Goal: Transaction & Acquisition: Book appointment/travel/reservation

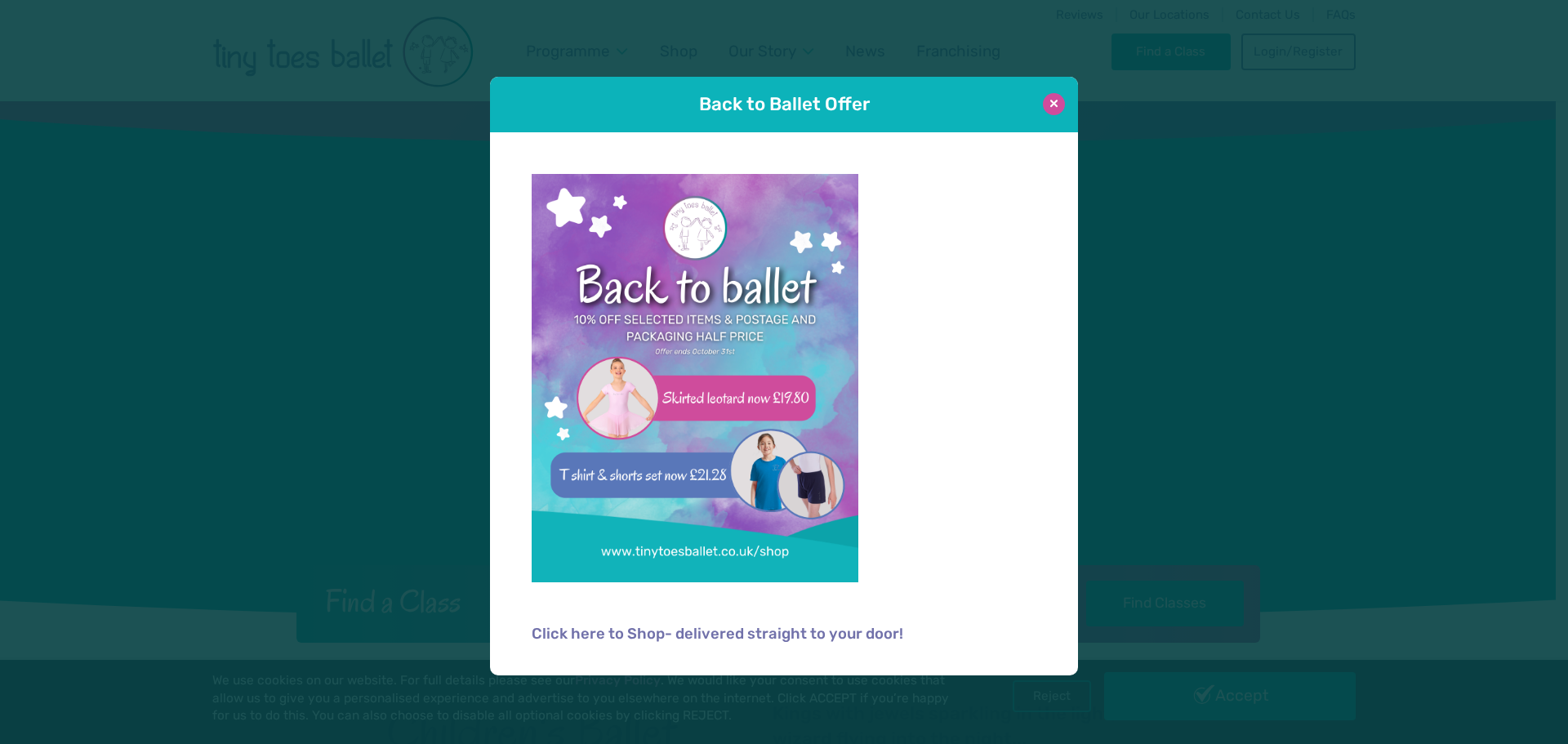
click at [1048, 105] on button at bounding box center [1054, 104] width 22 height 22
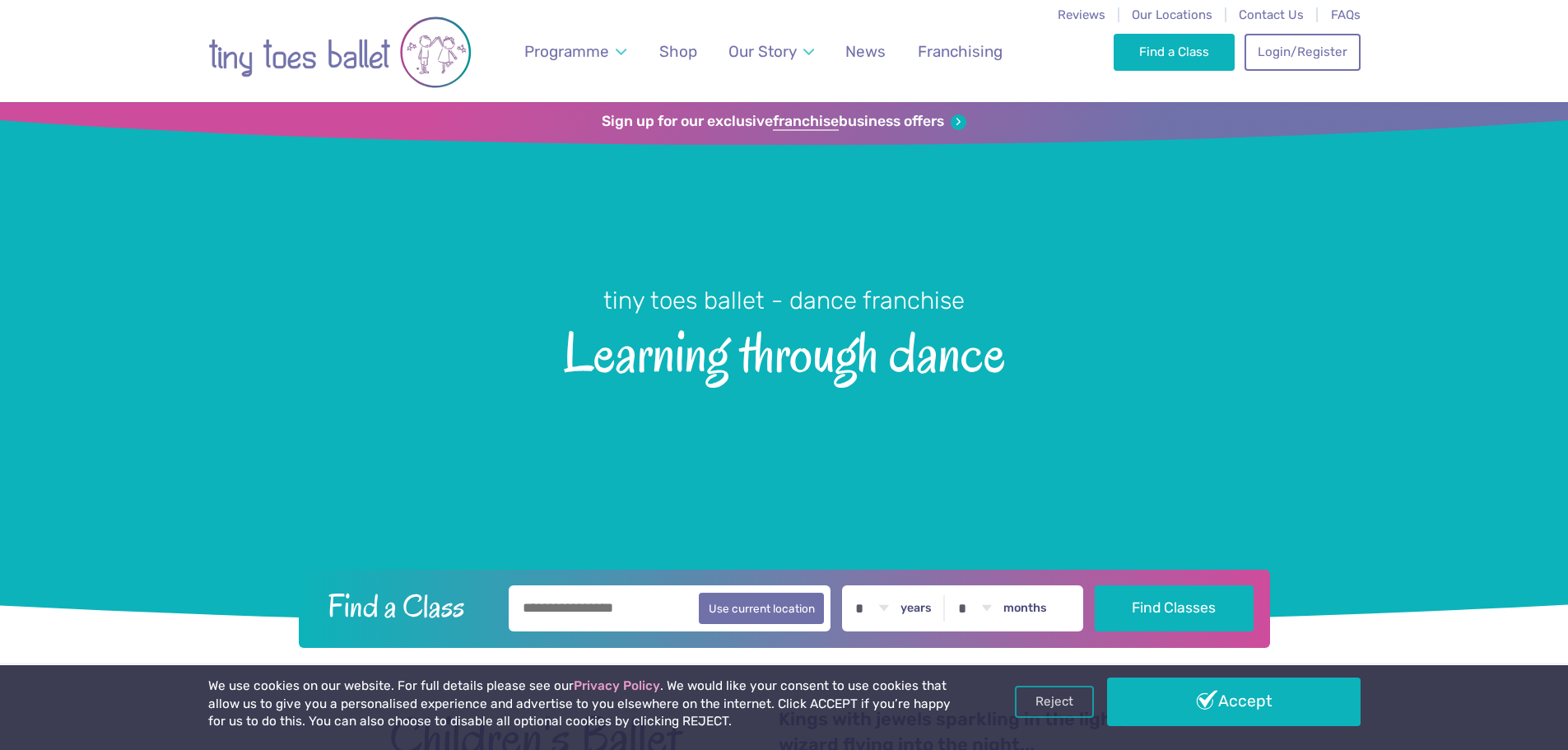
click at [575, 623] on input "text" at bounding box center [670, 608] width 323 height 46
type input "*******"
click at [898, 610] on select "* * * * * * * * * * ** ** **" at bounding box center [872, 608] width 51 height 46
select select "*"
click at [859, 585] on select "* * * * * * * * * * ** ** **" at bounding box center [872, 608] width 51 height 46
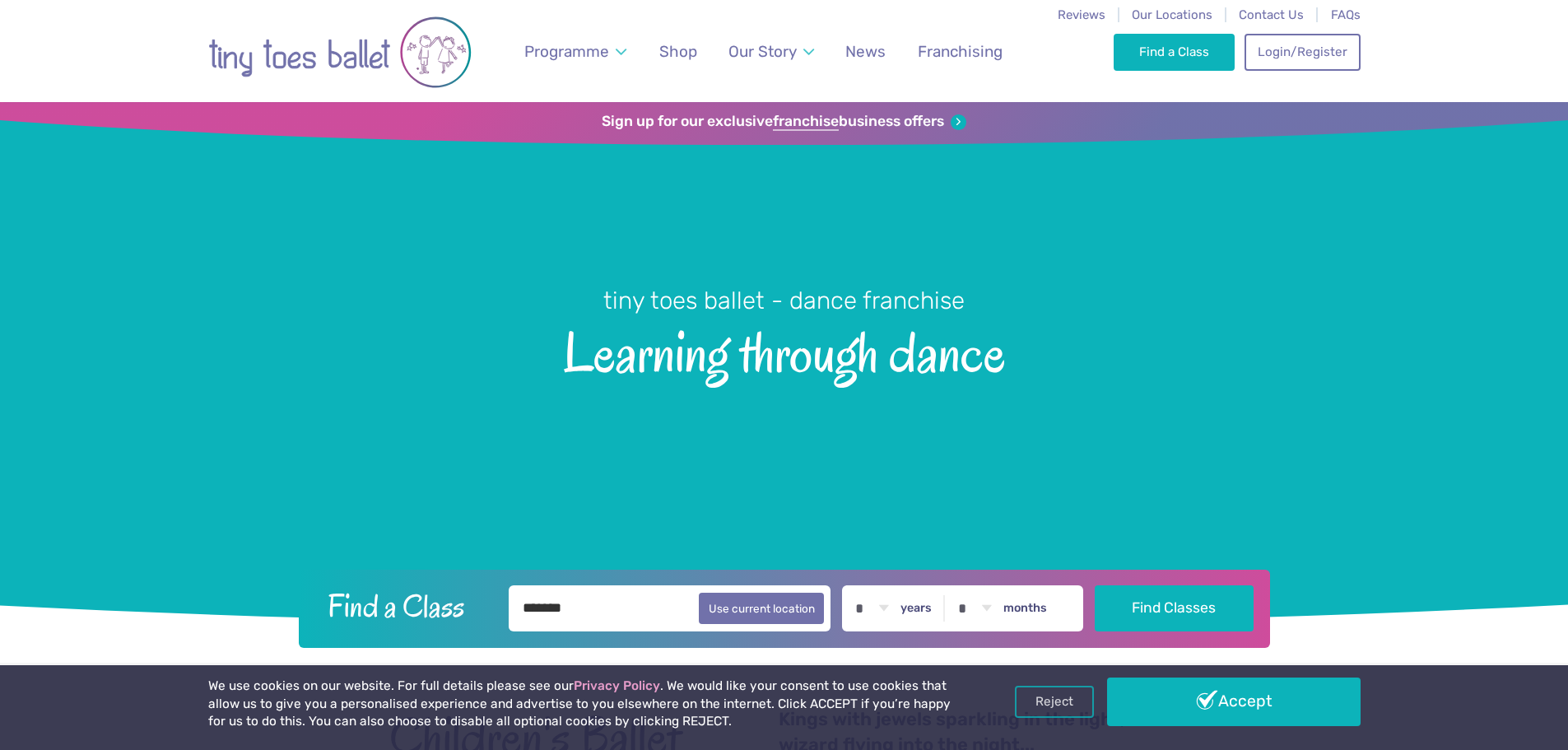
click at [1000, 619] on select "* * * * * * * * * * ** **" at bounding box center [975, 608] width 51 height 46
select select "*"
click at [962, 585] on select "* * * * * * * * * * ** **" at bounding box center [975, 608] width 51 height 46
click at [1148, 606] on button "Find Classes" at bounding box center [1174, 607] width 159 height 46
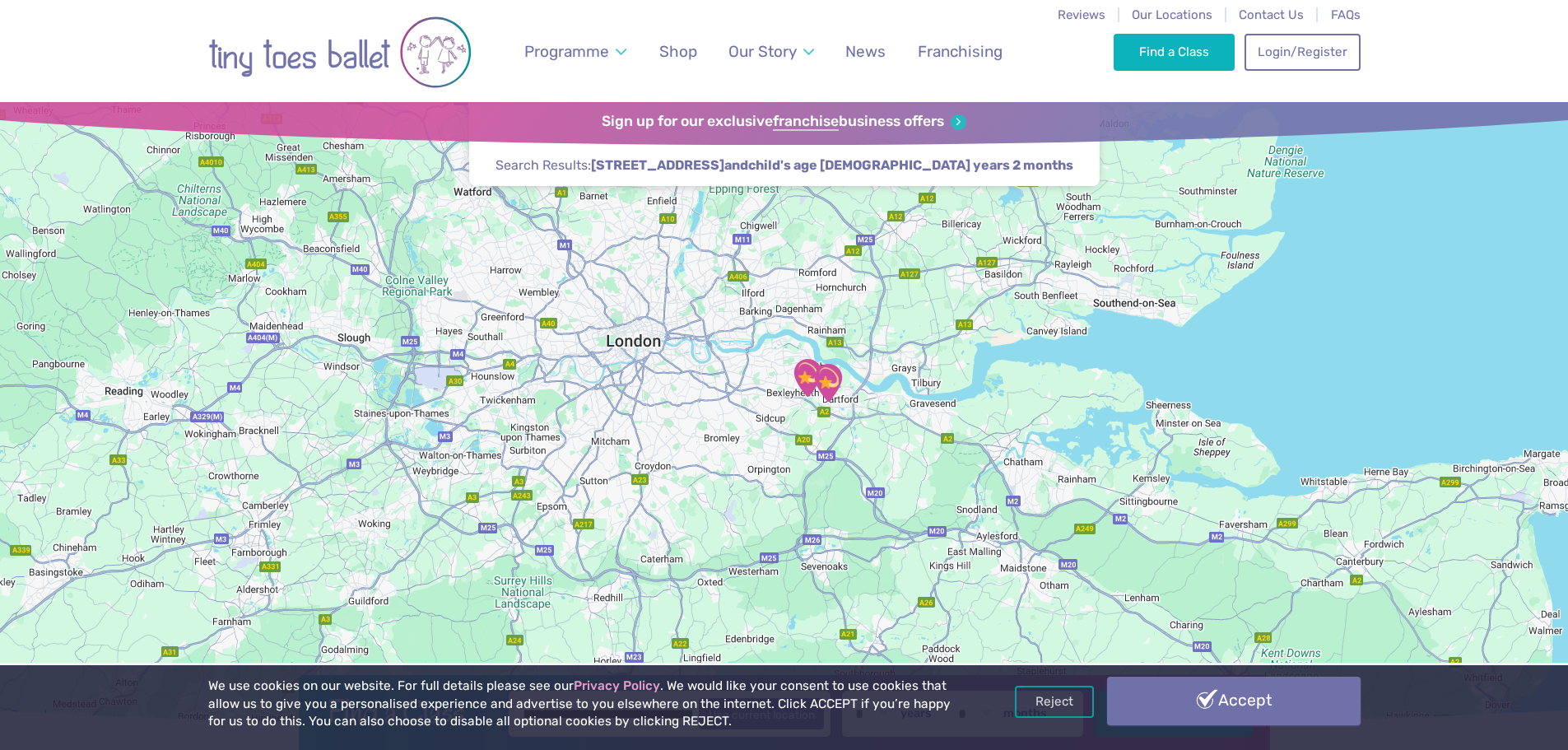
click at [1232, 678] on link "Accept" at bounding box center [1234, 700] width 253 height 48
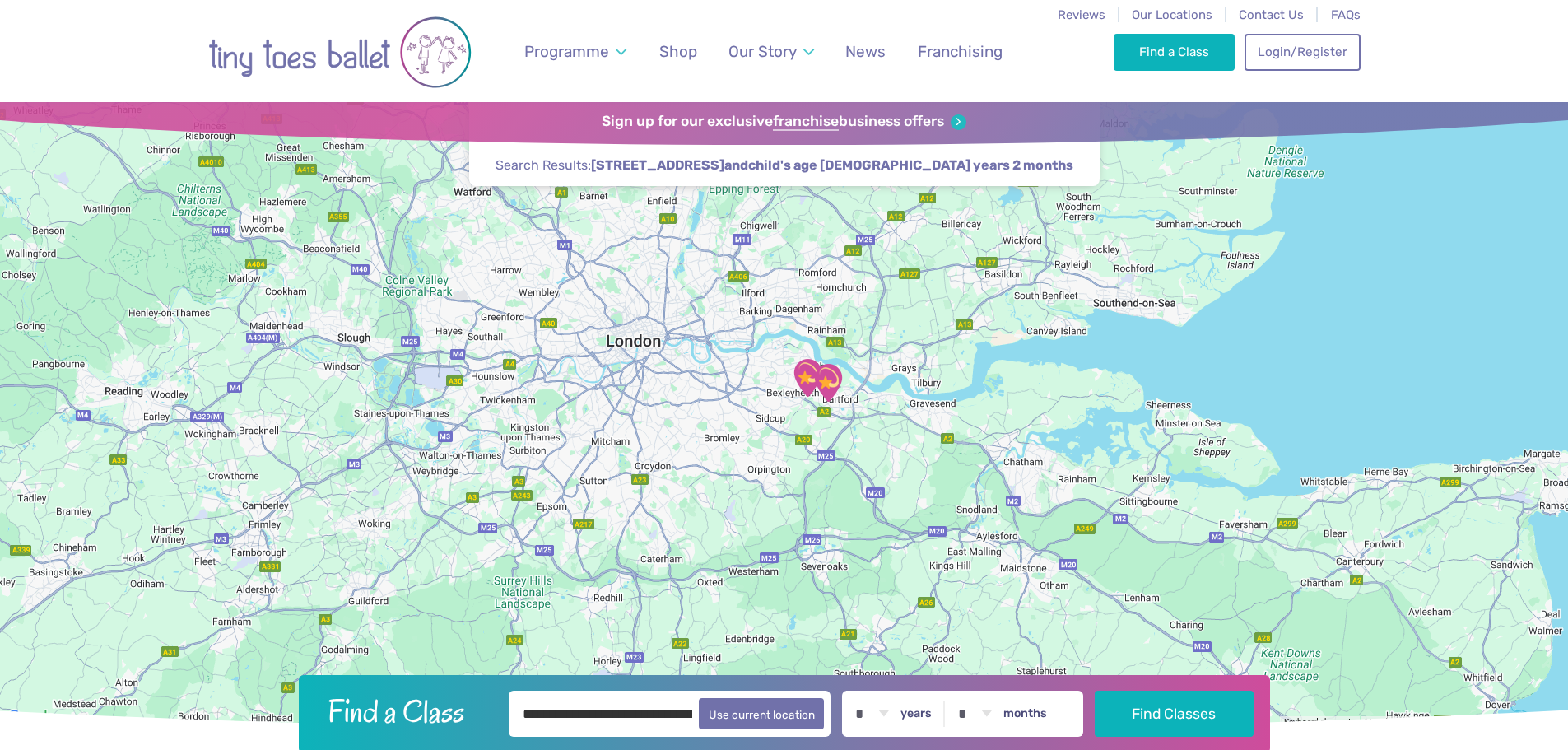
click at [798, 373] on img "Hall Place Sports Pavilion" at bounding box center [807, 377] width 41 height 41
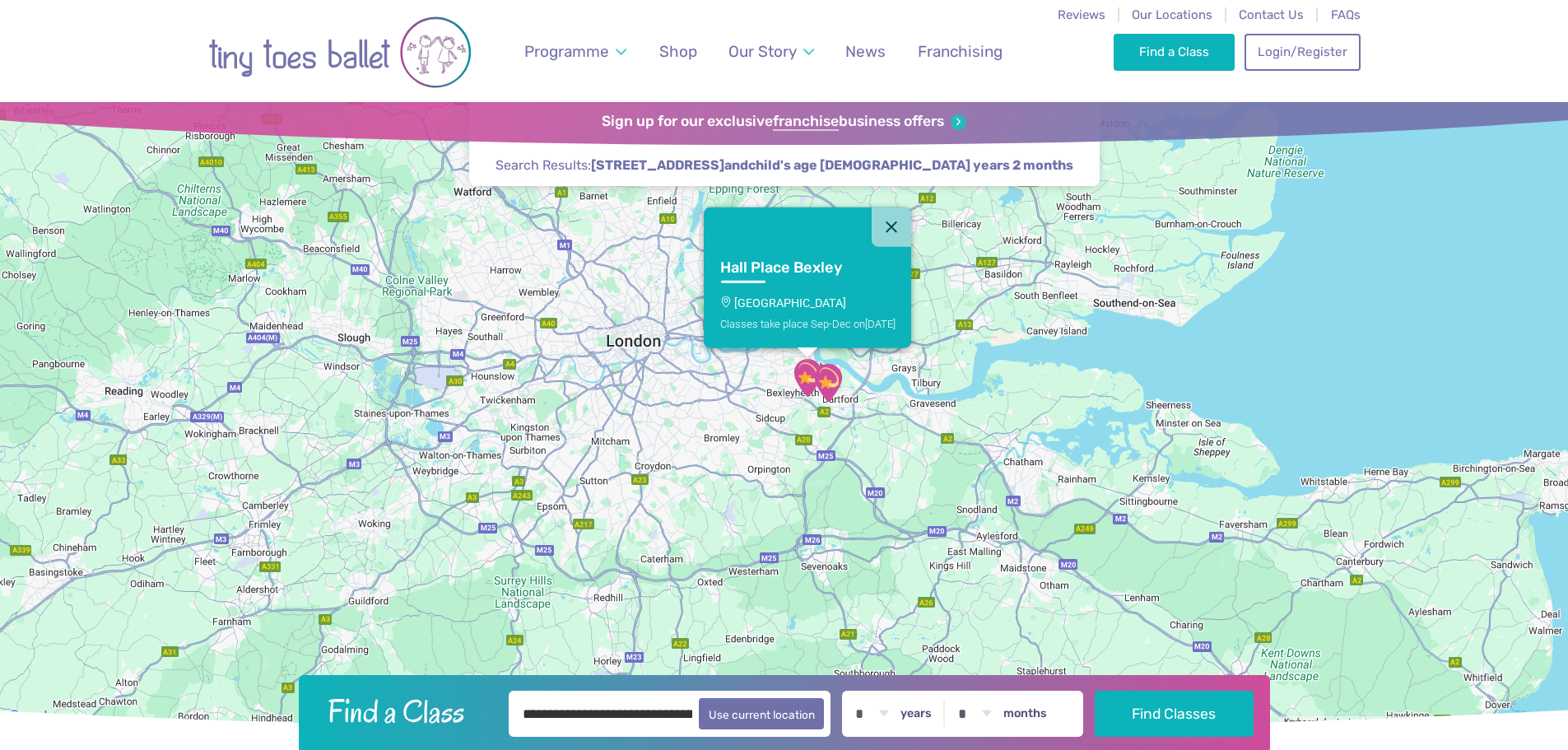
click at [830, 324] on div "Classes take place Sep-Dec [DATE]" at bounding box center [807, 323] width 175 height 12
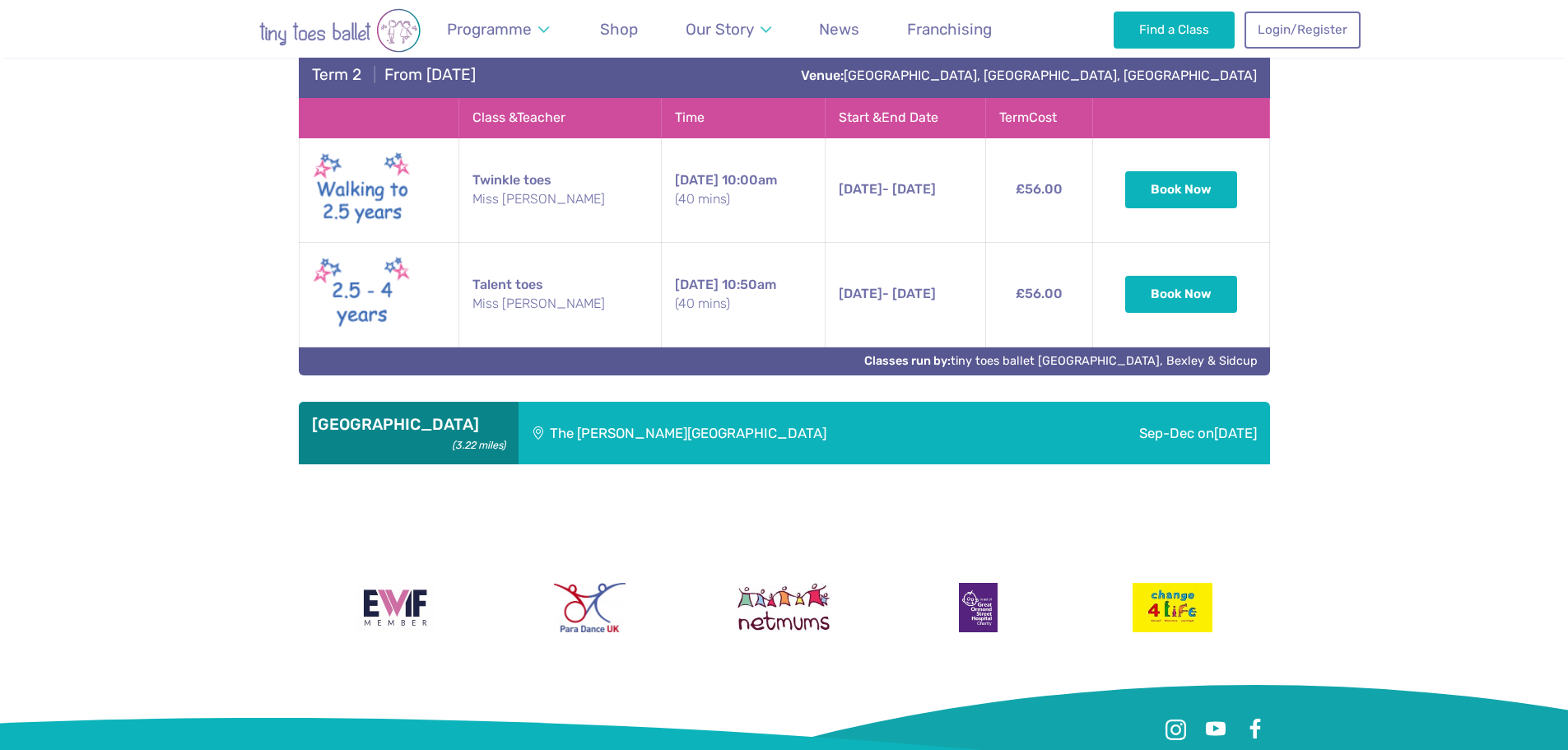
scroll to position [1347, 0]
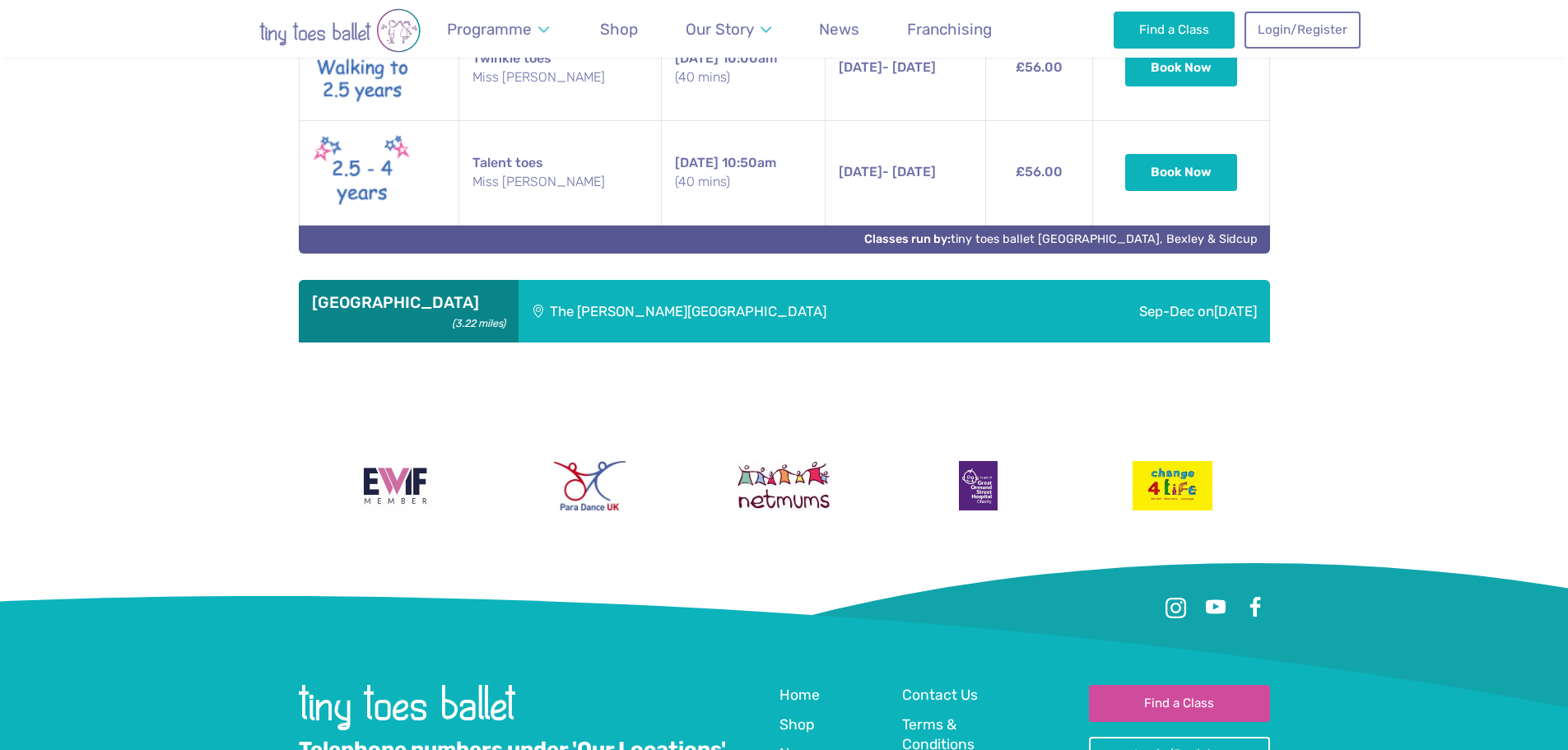
click at [896, 306] on div "The [PERSON_NAME][GEOGRAPHIC_DATA]" at bounding box center [778, 311] width 519 height 63
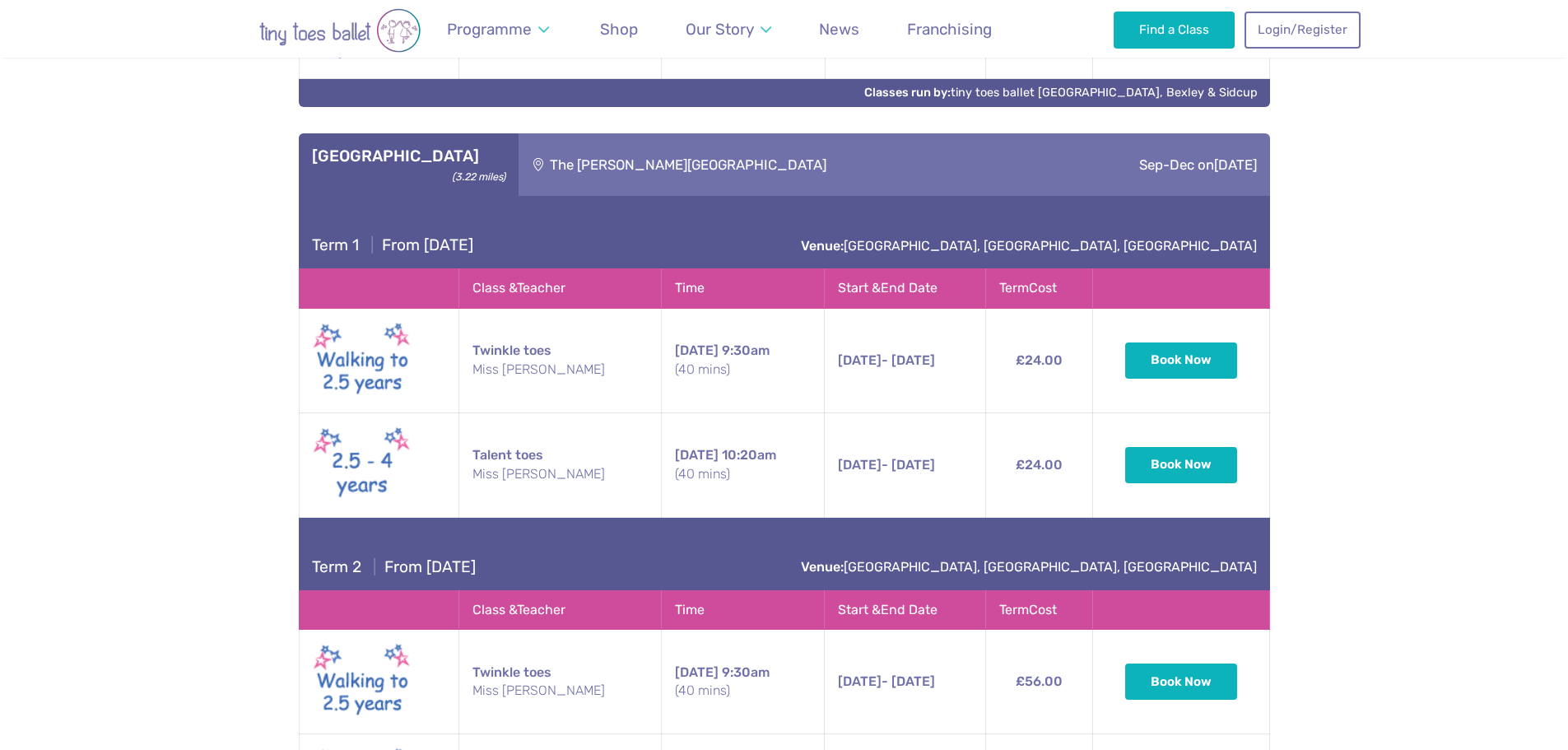
scroll to position [1511, 0]
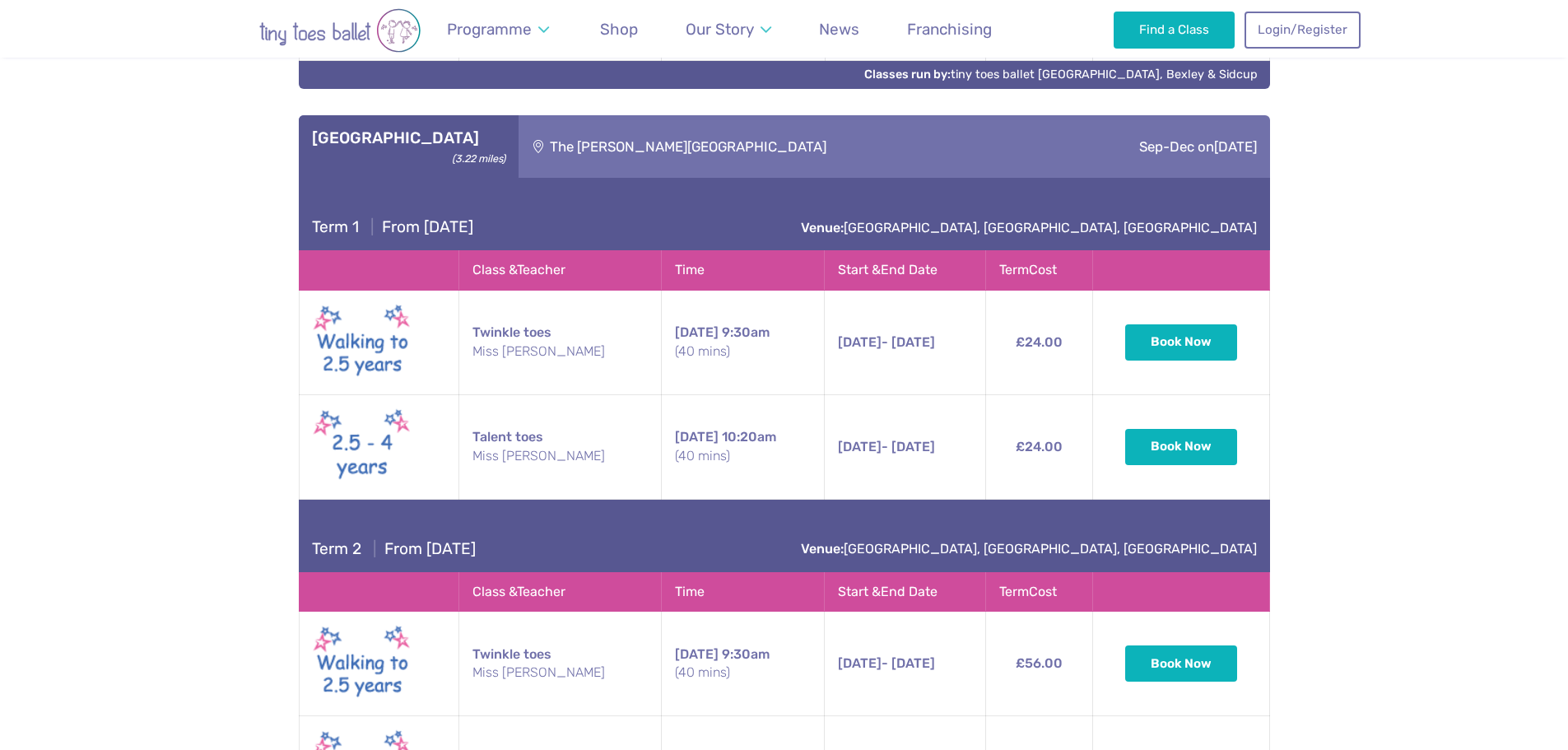
click at [529, 642] on td "Twinkle toes Miss [PERSON_NAME]" at bounding box center [560, 663] width 203 height 105
click at [530, 547] on div "Term 2 | From [DATE] Venue: [GEOGRAPHIC_DATA], [GEOGRAPHIC_DATA]" at bounding box center [785, 536] width 971 height 73
click at [673, 626] on td "[DATE] 9:30am (40 mins)" at bounding box center [742, 663] width 163 height 105
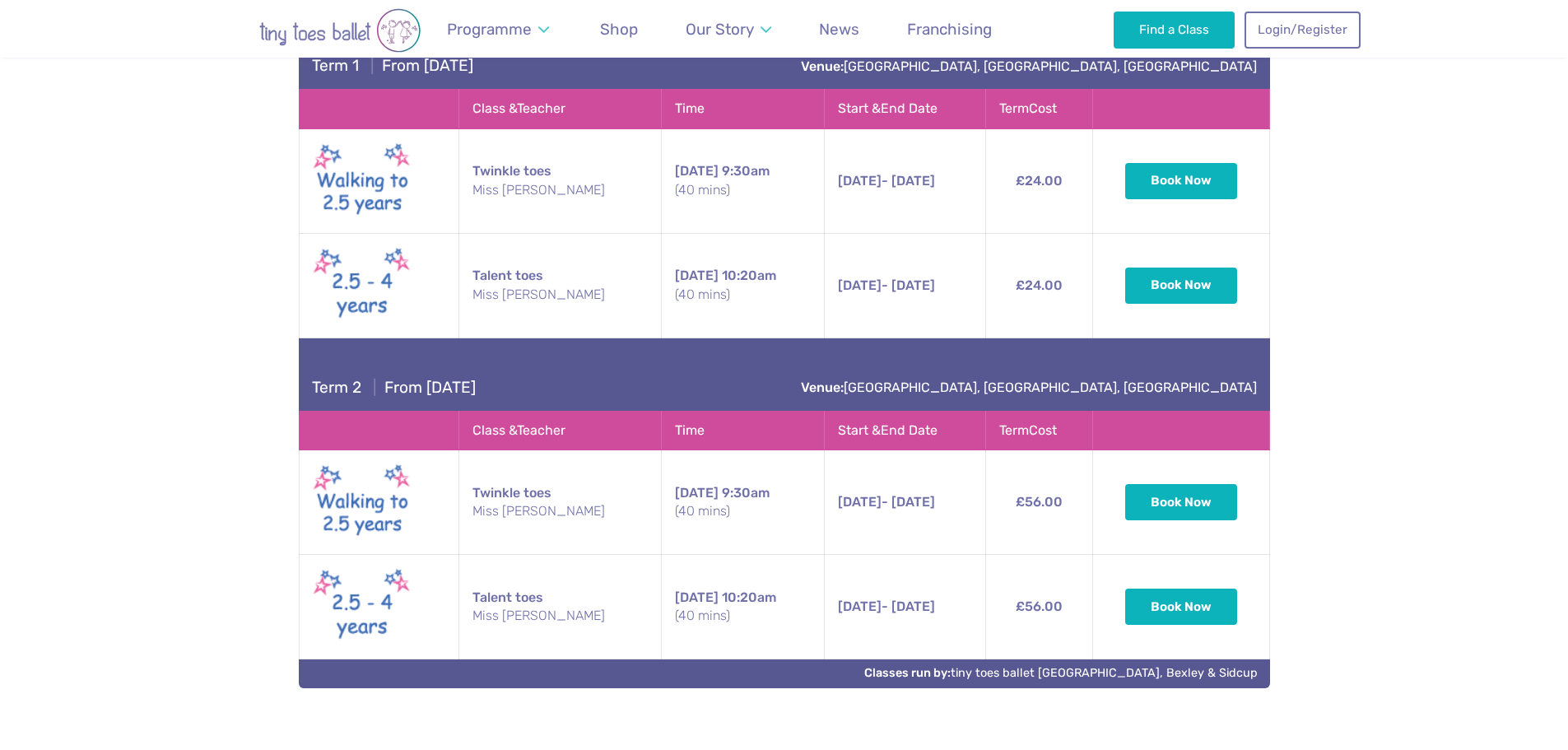
scroll to position [1758, 0]
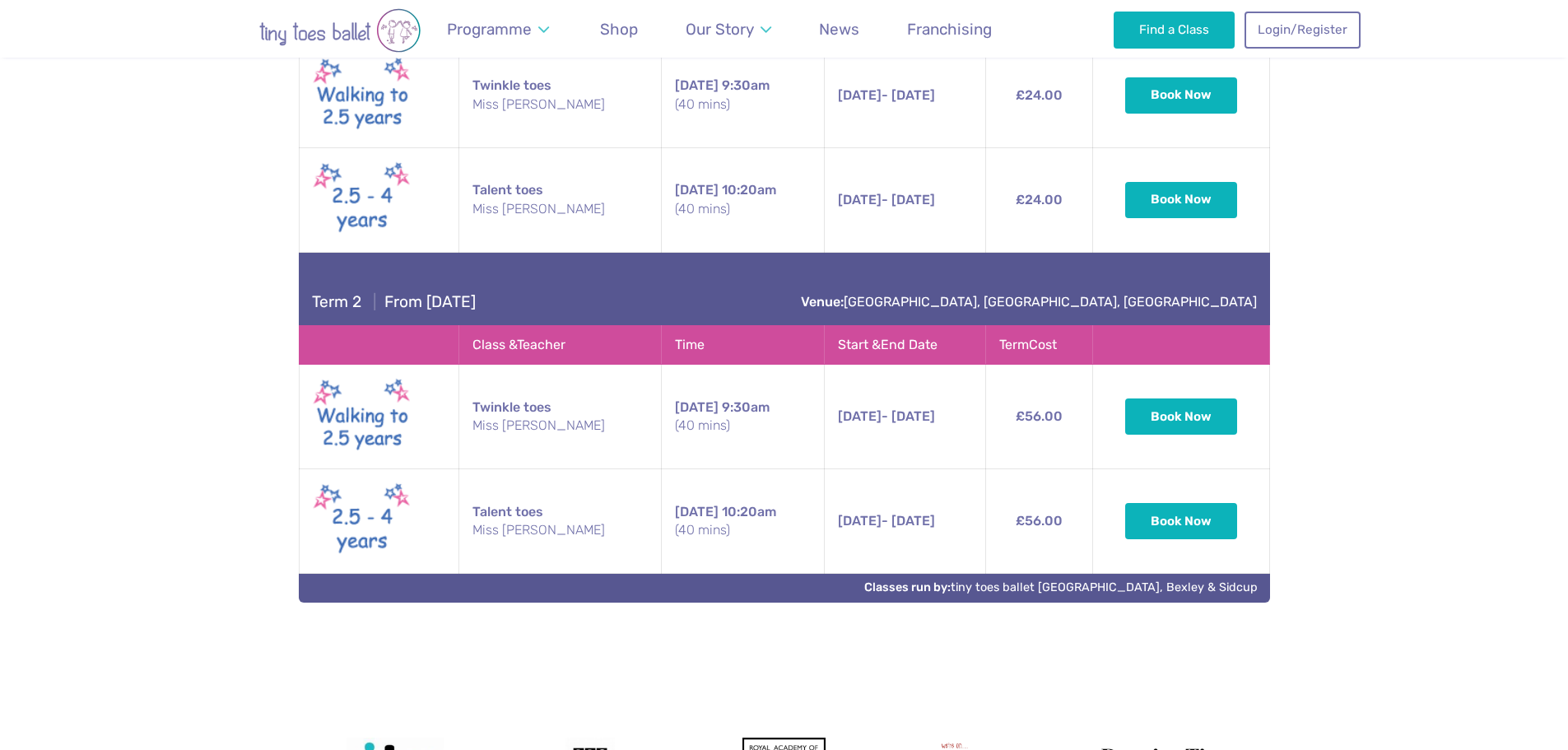
click at [853, 408] on span "[DATE]" at bounding box center [859, 416] width 43 height 16
click at [1005, 401] on tr "Twinkle toes Miss [PERSON_NAME] [DATE] 9:30am (40 mins) [DATE] - [DATE] [DATE] …" at bounding box center [784, 417] width 970 height 105
click at [1006, 401] on td "£56.00" at bounding box center [1039, 417] width 108 height 105
drag, startPoint x: 1068, startPoint y: 391, endPoint x: 1013, endPoint y: 401, distance: 55.9
click at [1013, 401] on td "£56.00" at bounding box center [1039, 417] width 108 height 105
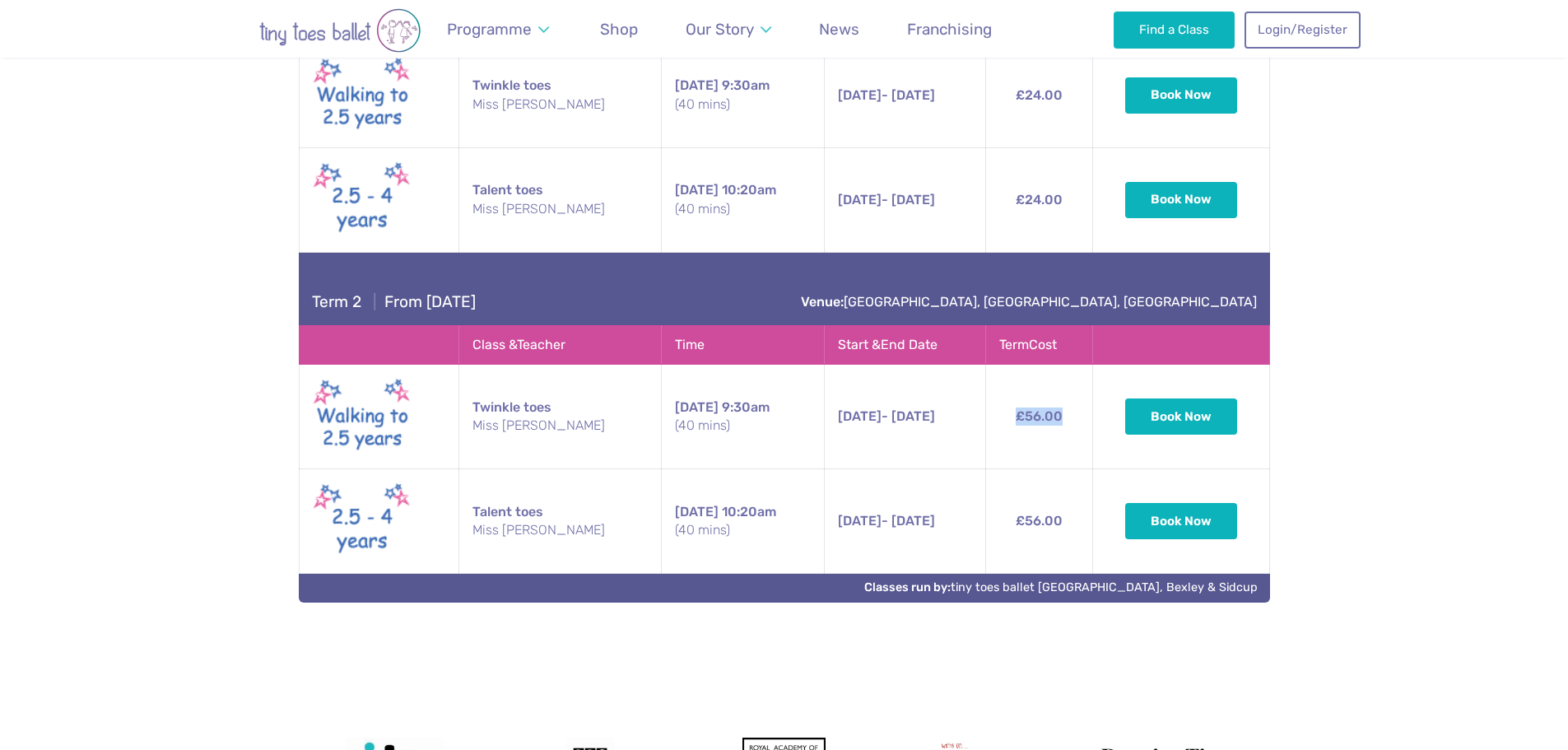
click at [1029, 399] on td "£56.00" at bounding box center [1039, 417] width 108 height 105
drag, startPoint x: 1062, startPoint y: 400, endPoint x: 1028, endPoint y: 396, distance: 34.2
click at [1028, 396] on td "£56.00" at bounding box center [1039, 417] width 108 height 105
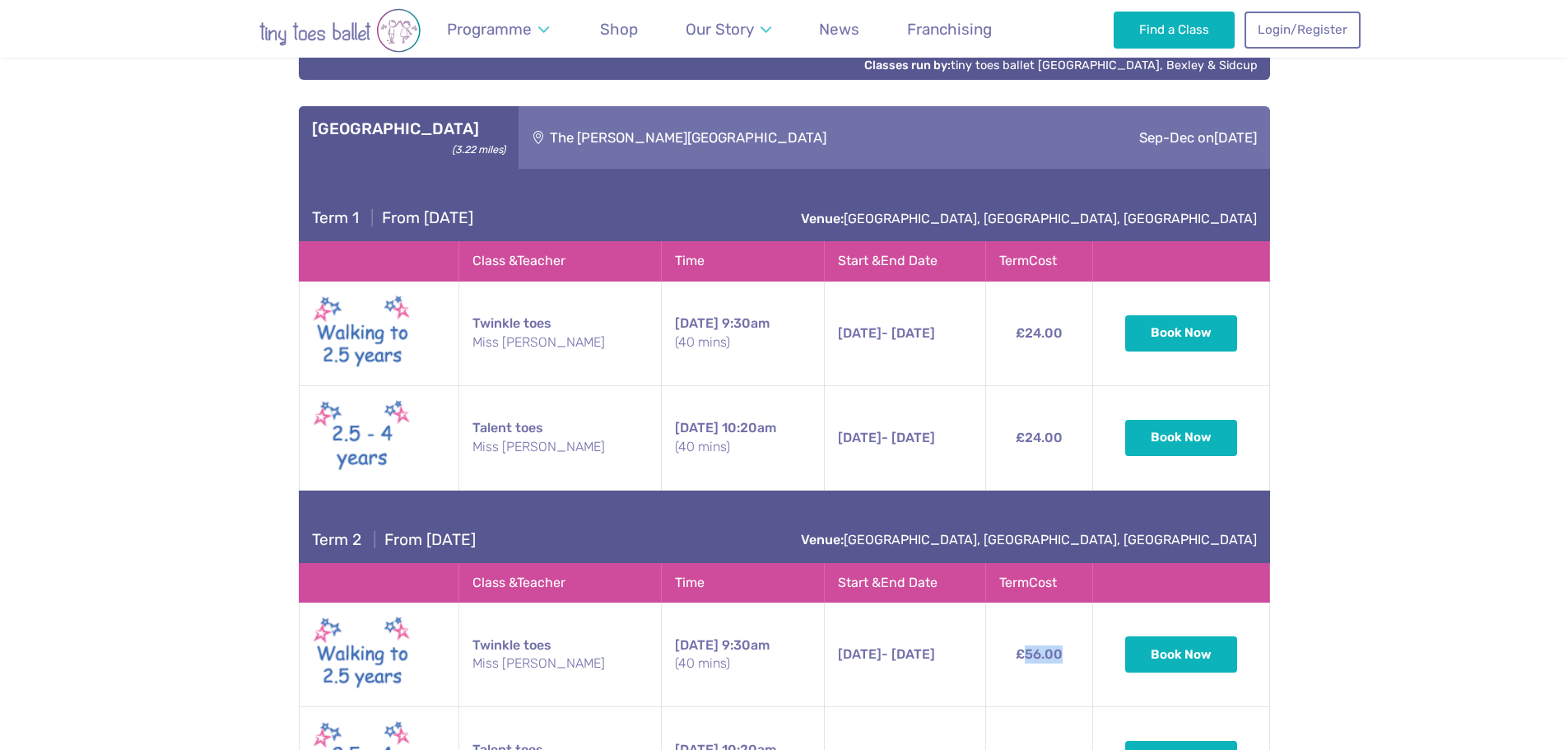
scroll to position [1511, 0]
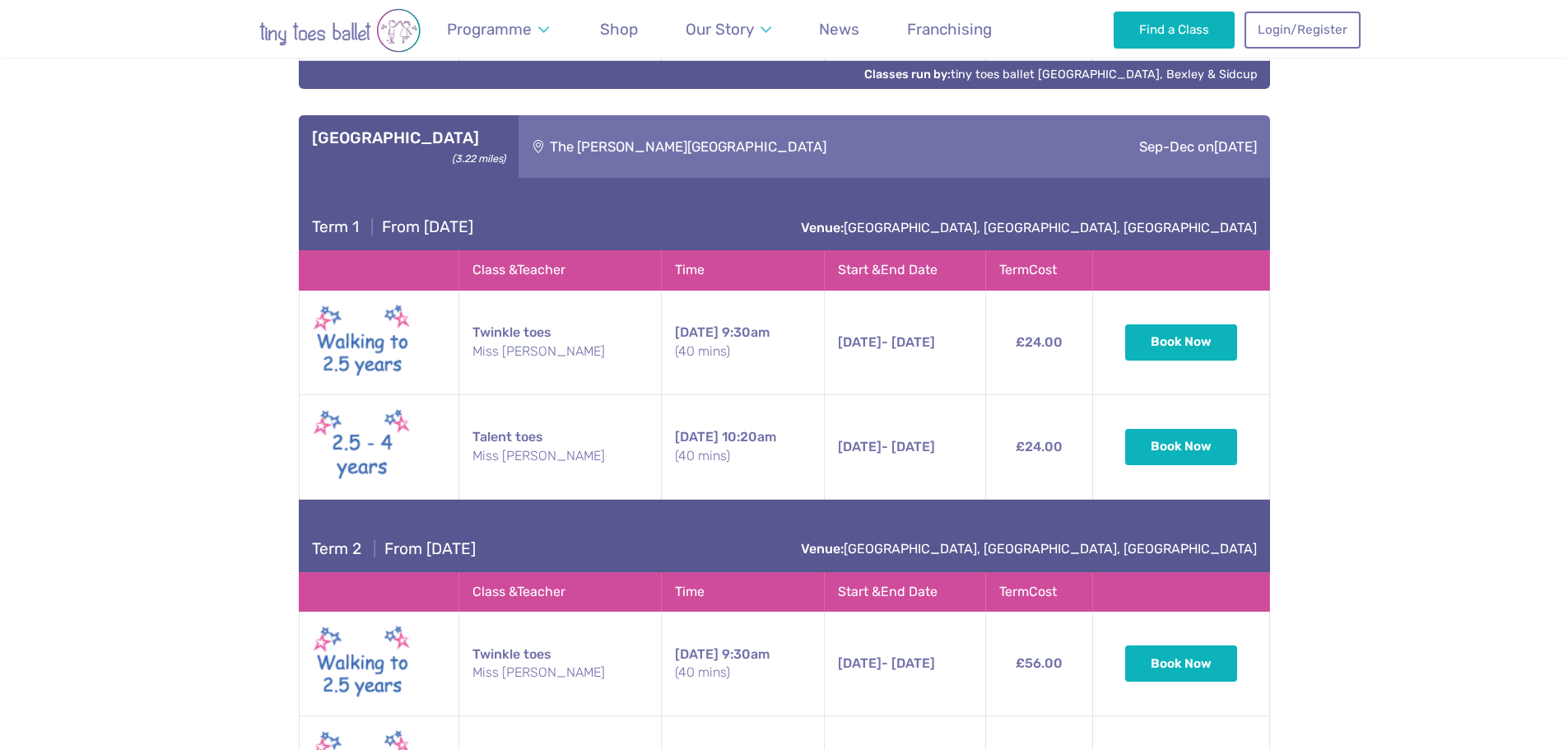
click at [912, 334] on span "[DATE] - [DATE]" at bounding box center [886, 342] width 97 height 16
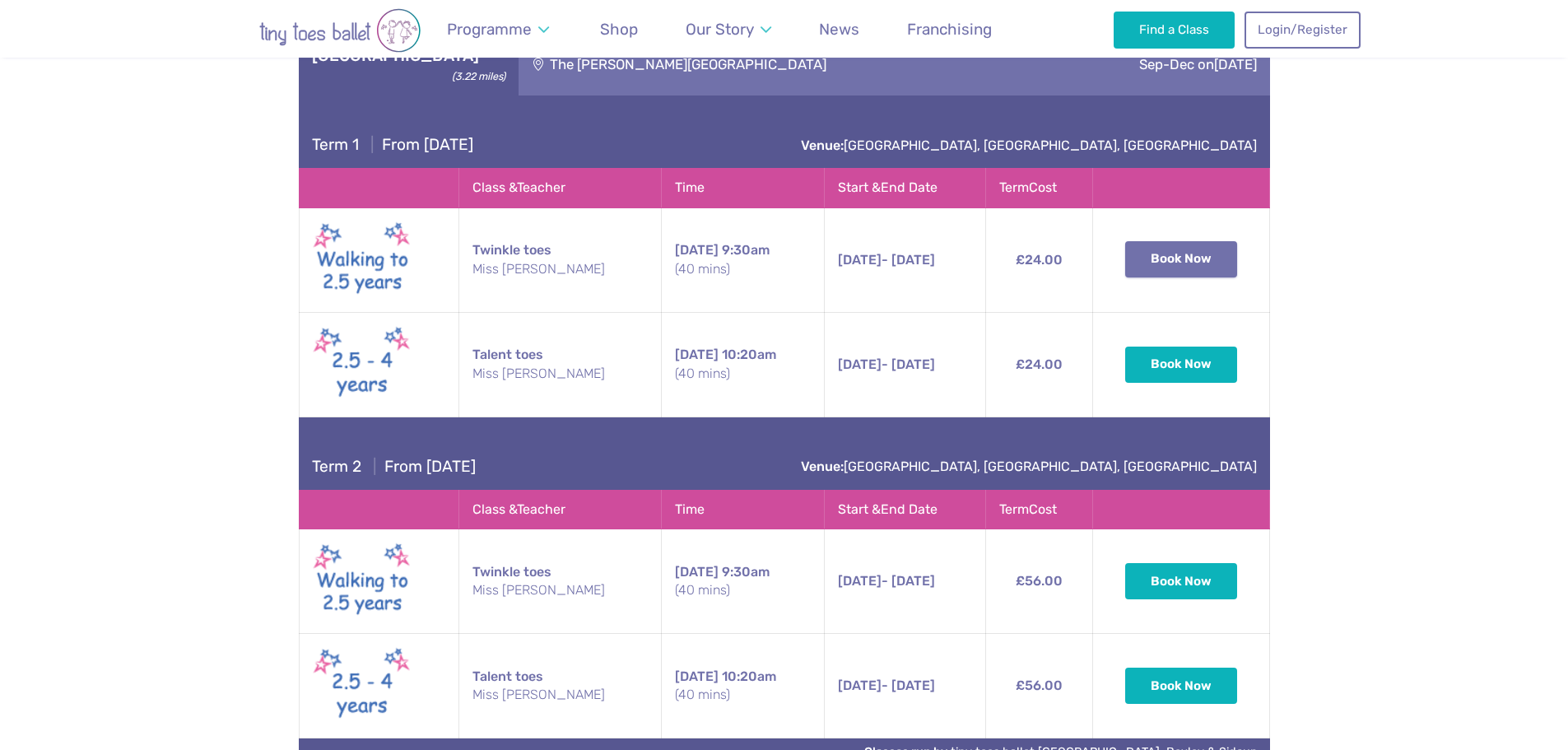
click at [1173, 244] on button "Book Now" at bounding box center [1181, 259] width 112 height 36
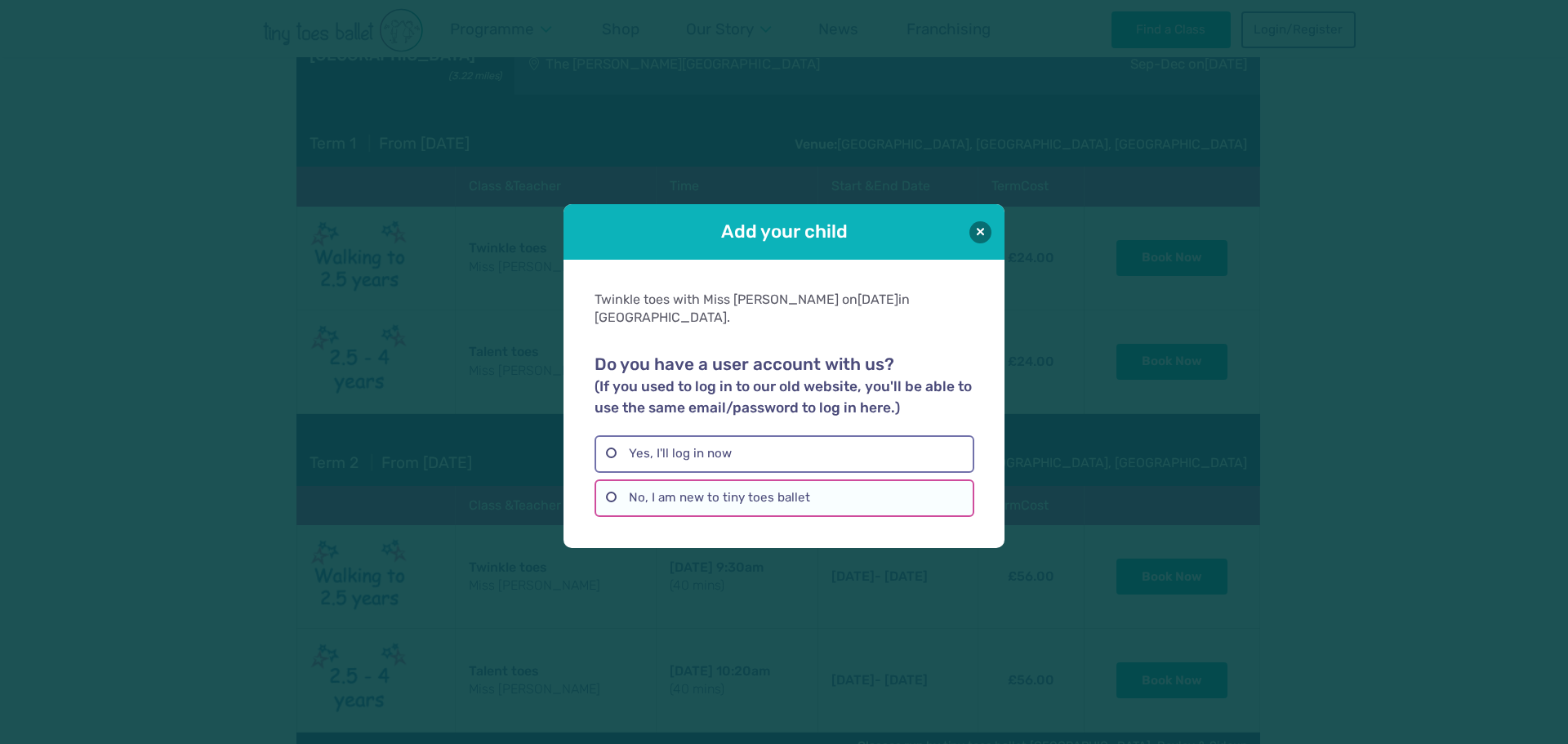
click at [845, 496] on label "No, I am new to tiny toes ballet" at bounding box center [784, 498] width 378 height 38
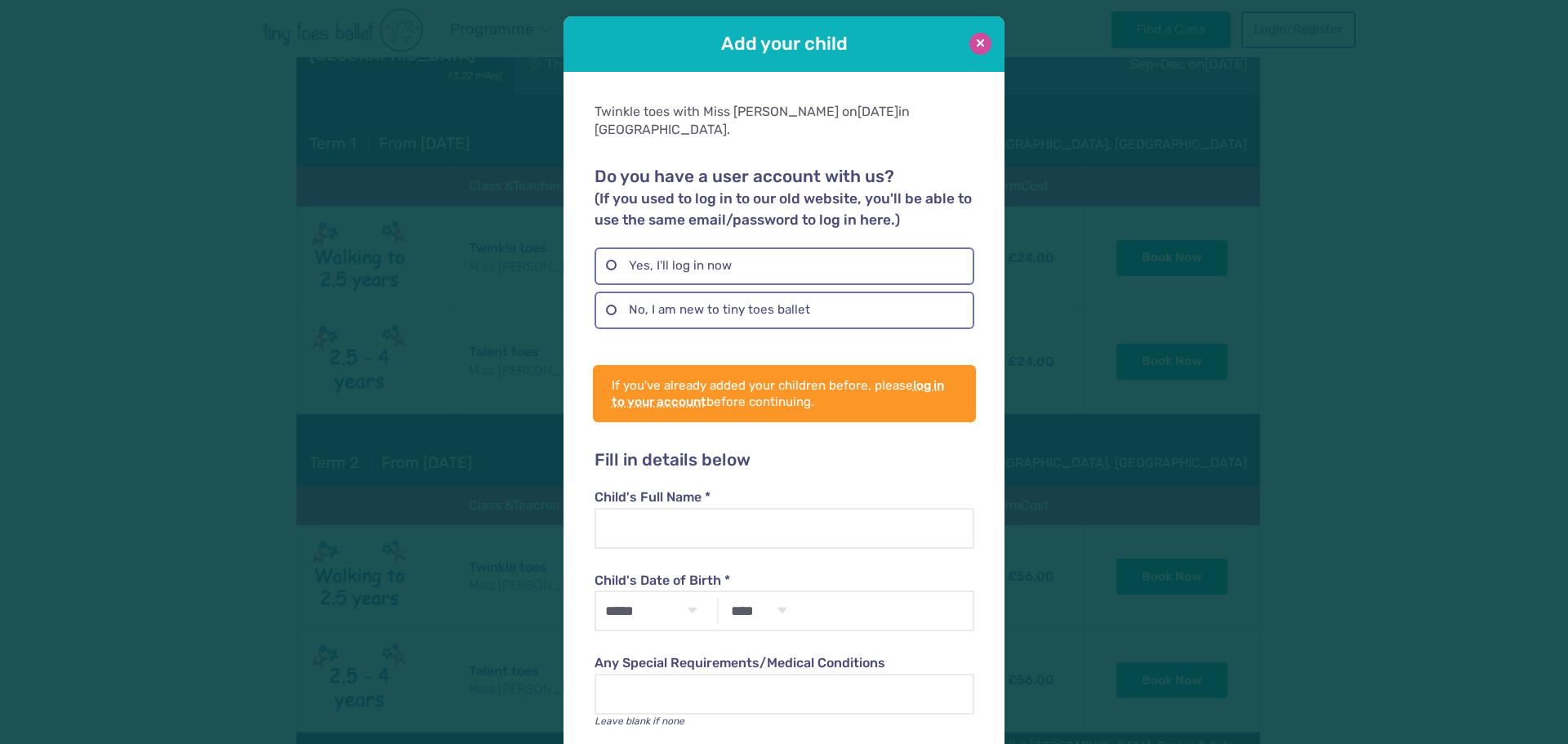
click at [970, 45] on button at bounding box center [981, 44] width 22 height 22
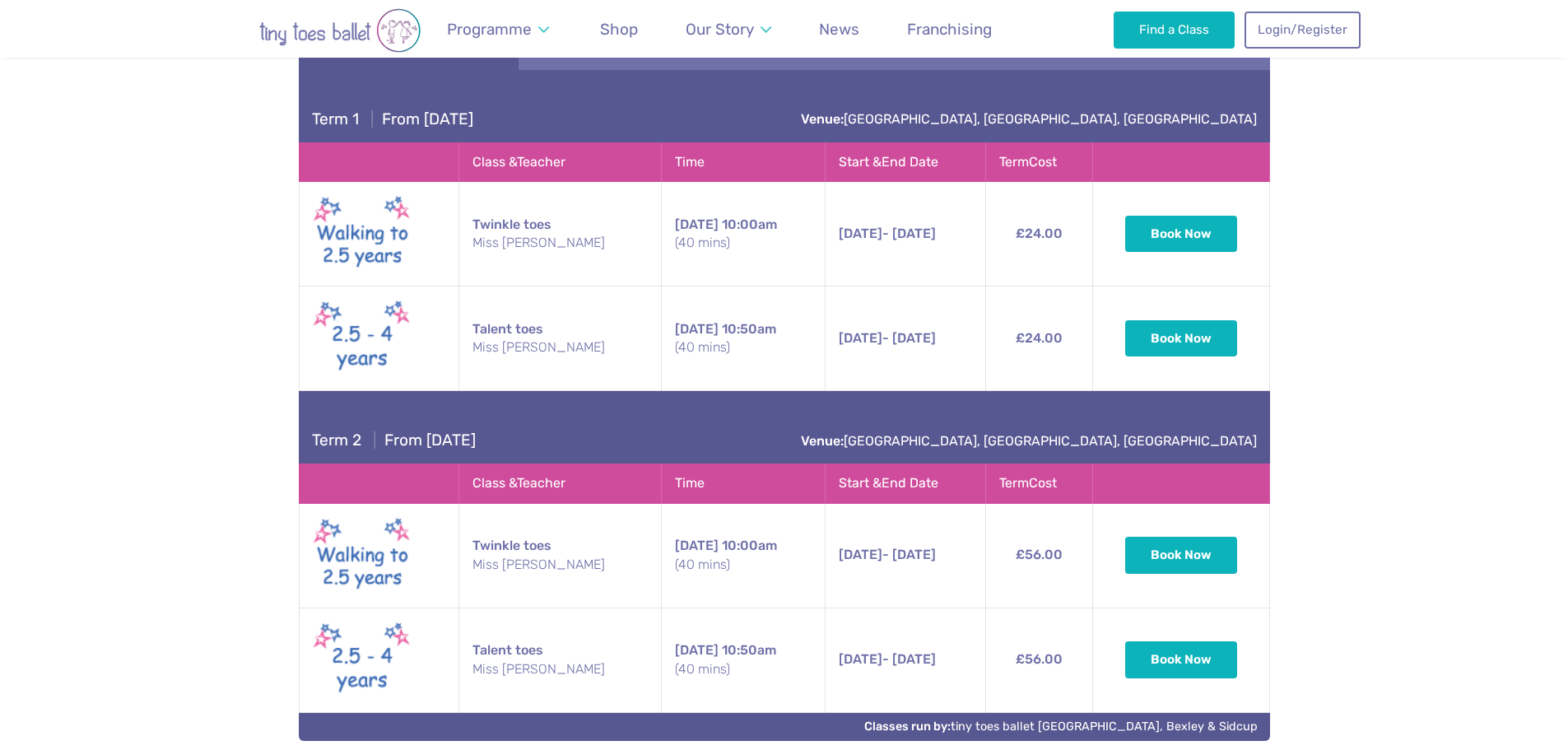
scroll to position [853, 0]
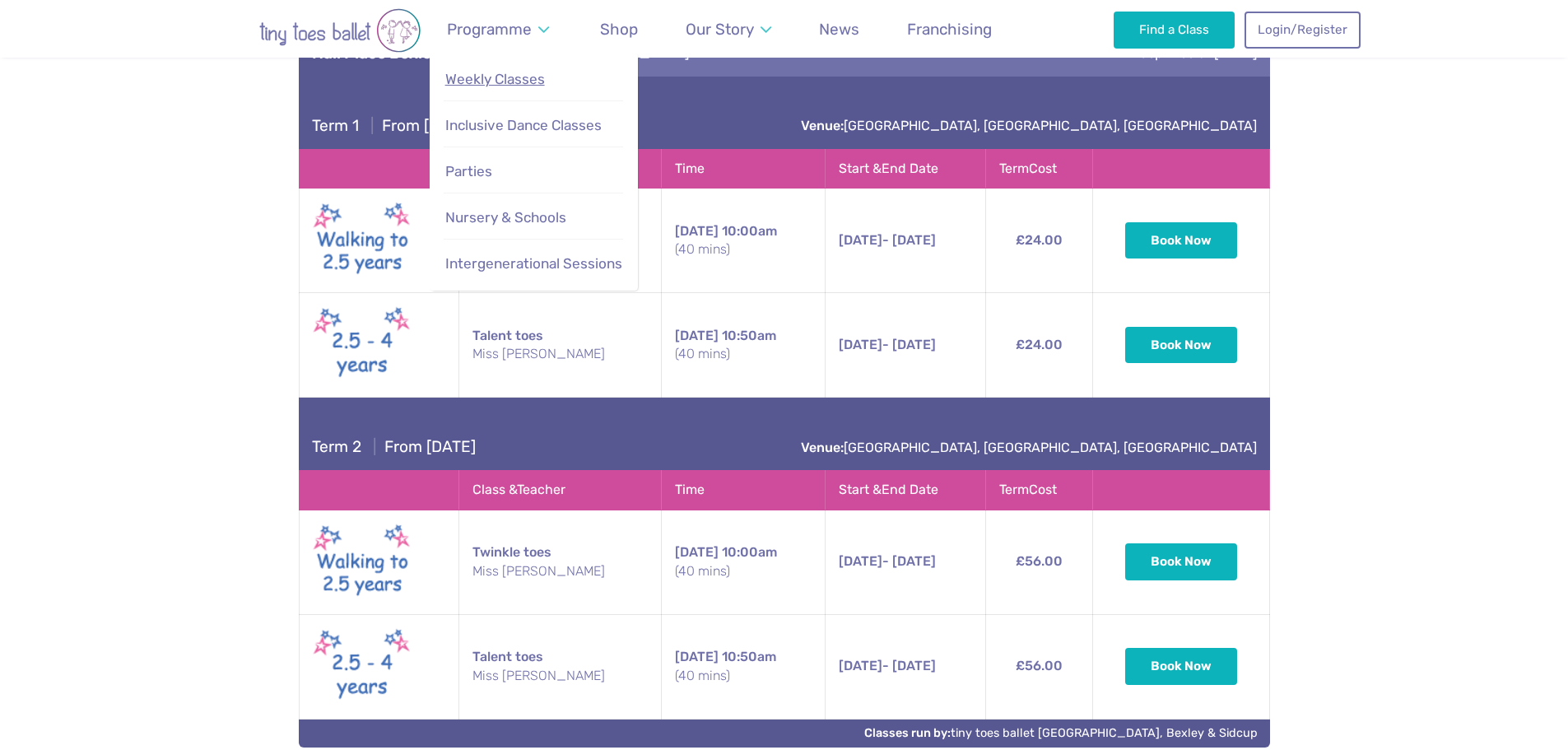
click at [501, 86] on span "Weekly Classes" at bounding box center [495, 79] width 100 height 16
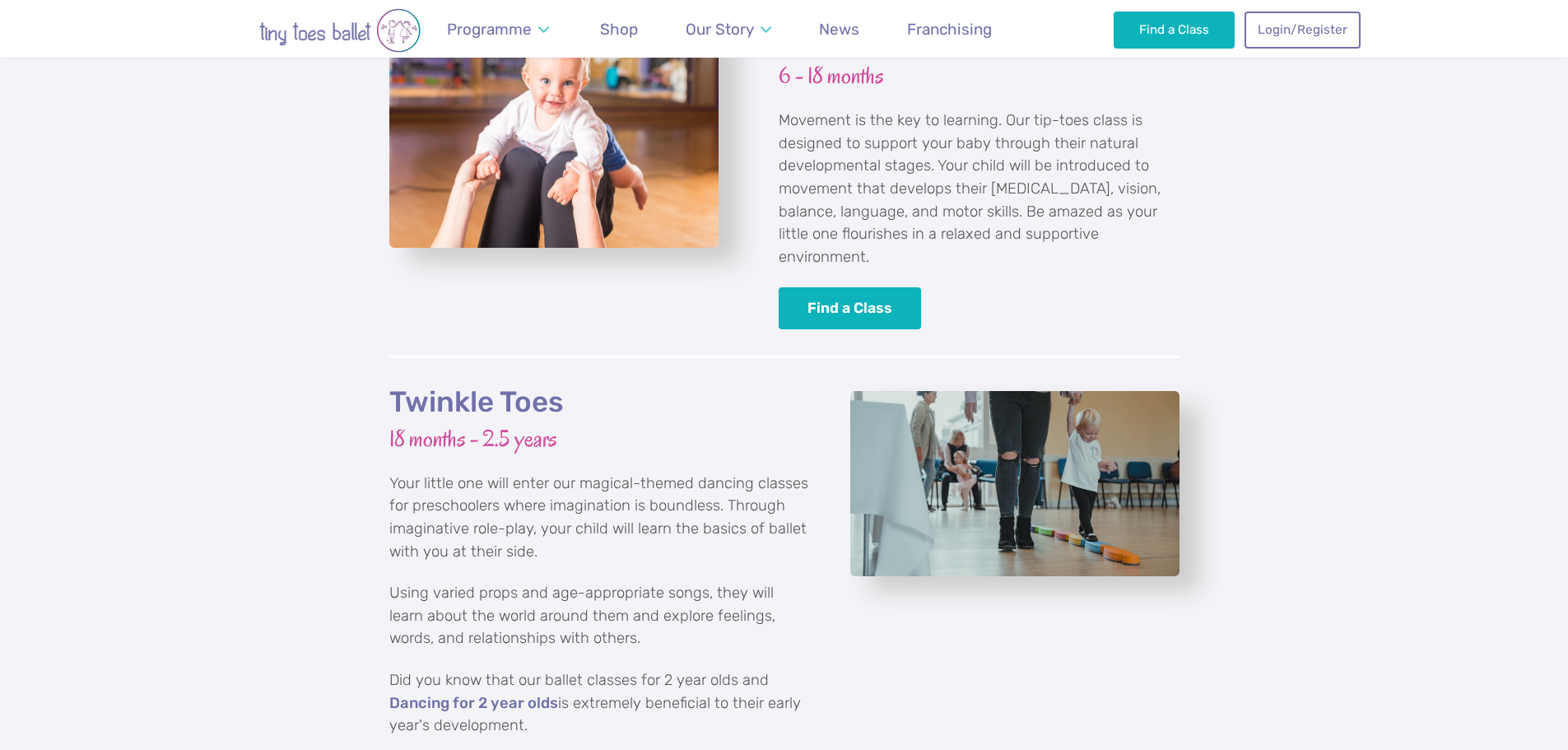
scroll to position [1975, 0]
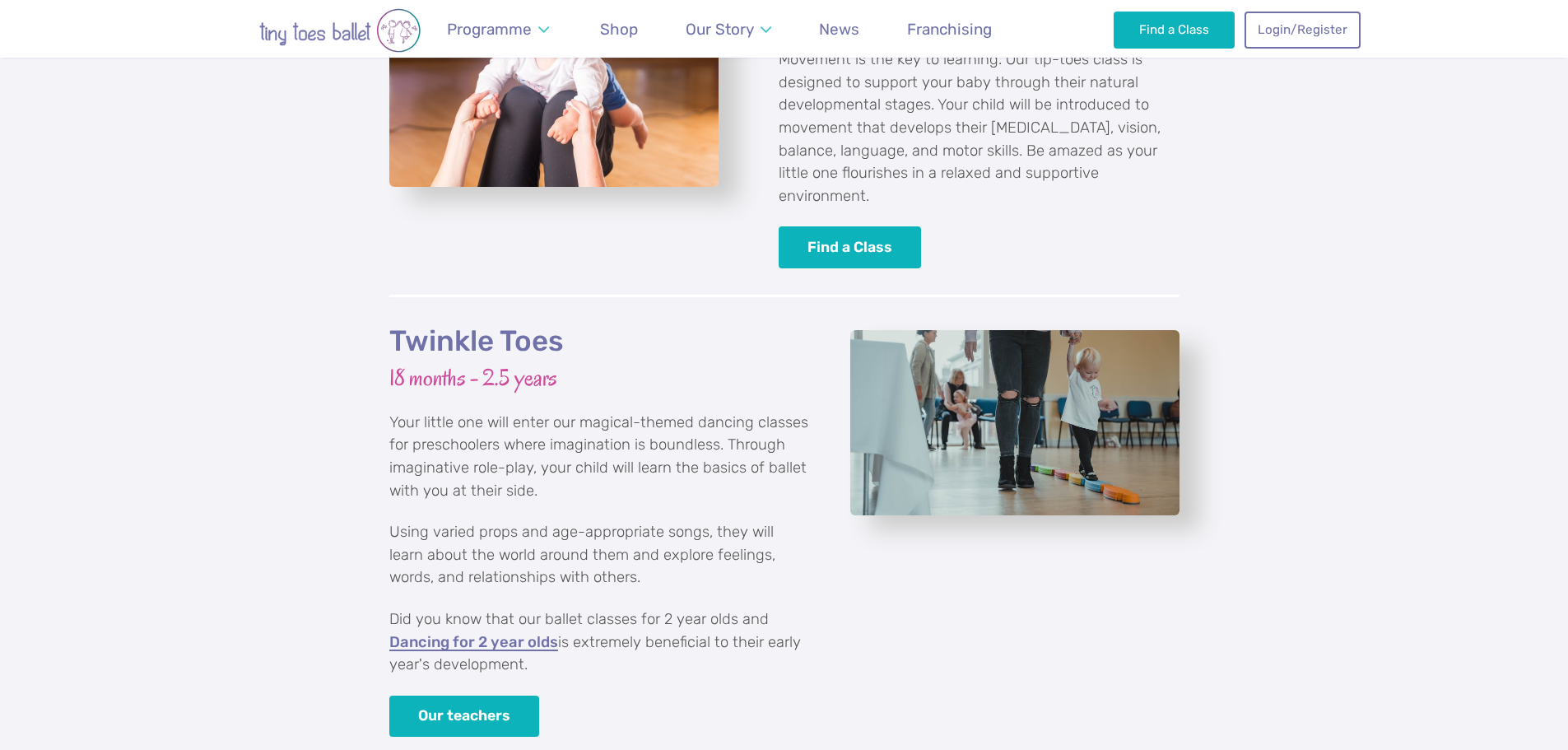
click at [464, 635] on link "Dancing for 2 year olds" at bounding box center [474, 642] width 169 height 16
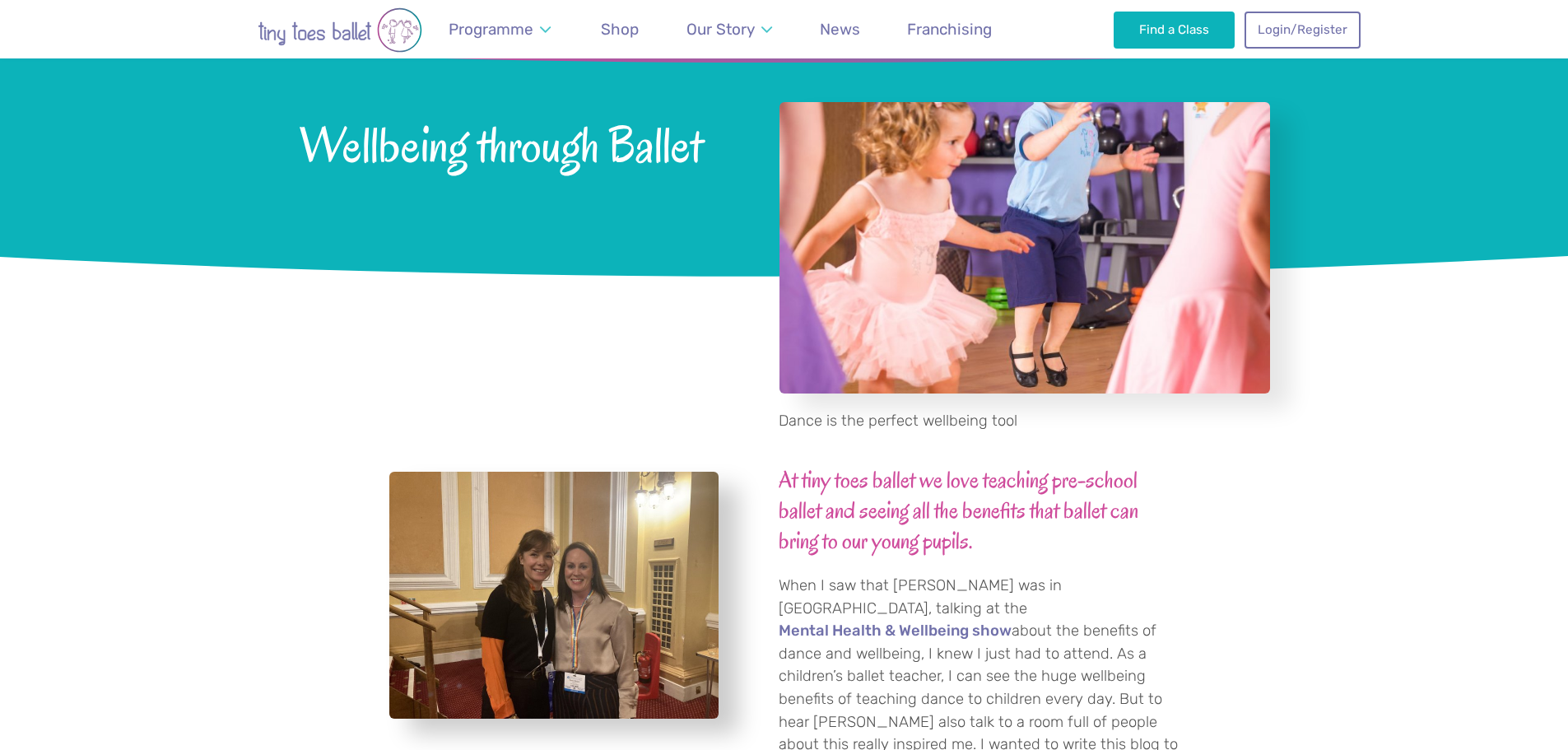
scroll to position [165, 0]
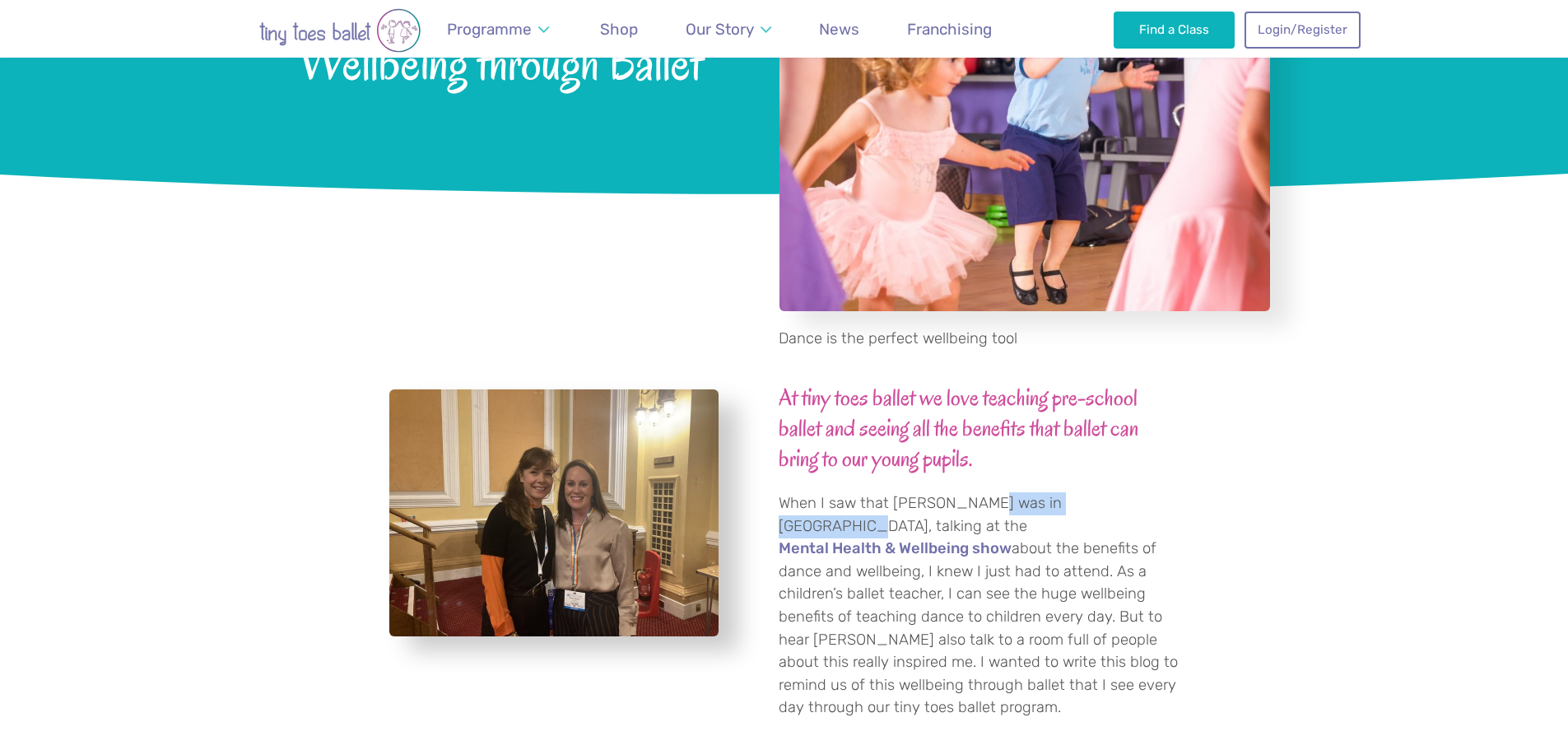
drag, startPoint x: 1077, startPoint y: 507, endPoint x: 1105, endPoint y: 512, distance: 28.4
click at [1105, 512] on p "When I saw that [PERSON_NAME] was in [GEOGRAPHIC_DATA], talking at the Mental H…" at bounding box center [979, 606] width 401 height 227
drag, startPoint x: 1136, startPoint y: 508, endPoint x: 1166, endPoint y: 507, distance: 30.0
click at [1156, 507] on p "When I saw that Darcy Bussell was in Cardiff, talking at the Mental Health & We…" at bounding box center [979, 606] width 401 height 227
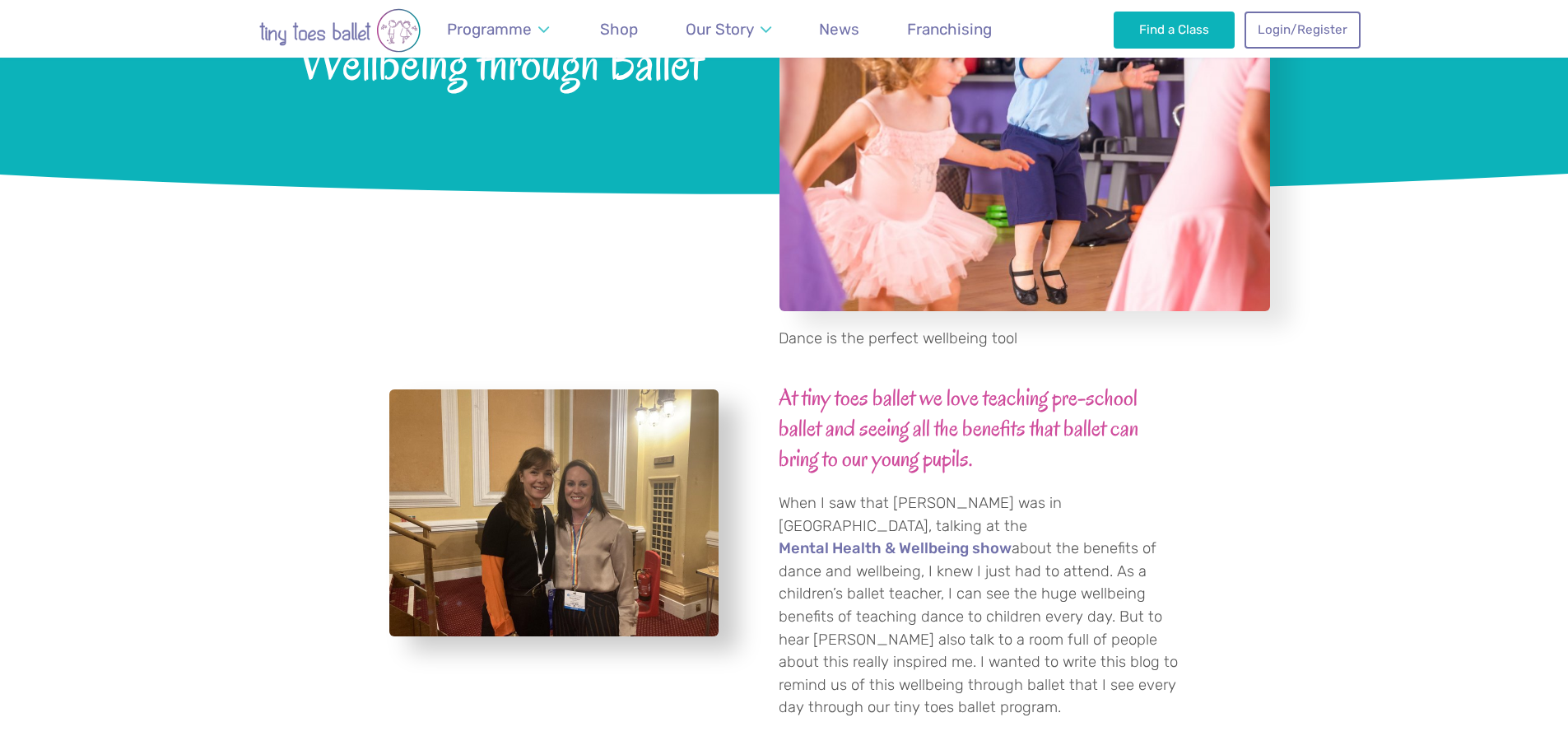
click at [1166, 507] on p "When I saw that Darcy Bussell was in Cardiff, talking at the Mental Health & We…" at bounding box center [979, 606] width 401 height 227
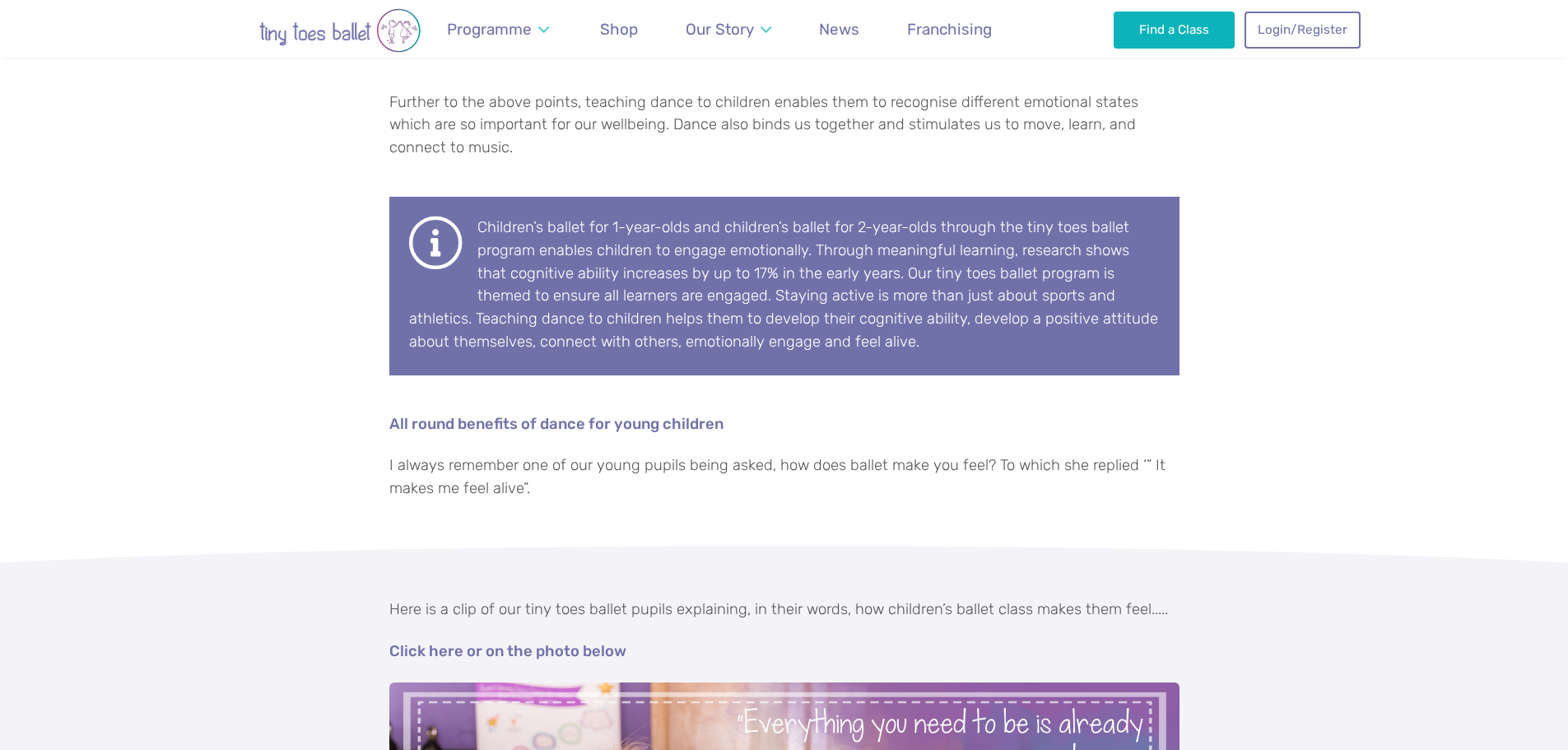
scroll to position [1235, 0]
